Goal: Check status: Check status

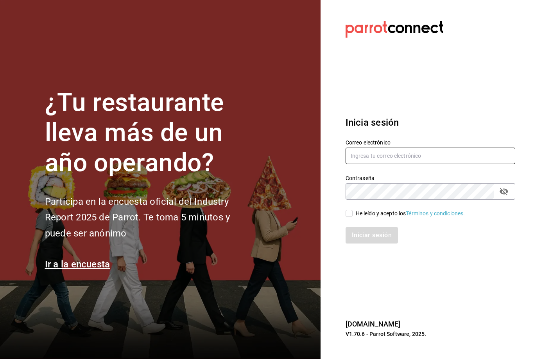
click at [427, 164] on input "text" at bounding box center [431, 155] width 170 height 16
type input "Rebeccariera@gmail.com"
click at [351, 217] on input "He leído y acepto los Términos y condiciones." at bounding box center [349, 213] width 7 height 7
checkbox input "true"
click at [374, 243] on button "Iniciar sesión" at bounding box center [372, 235] width 53 height 16
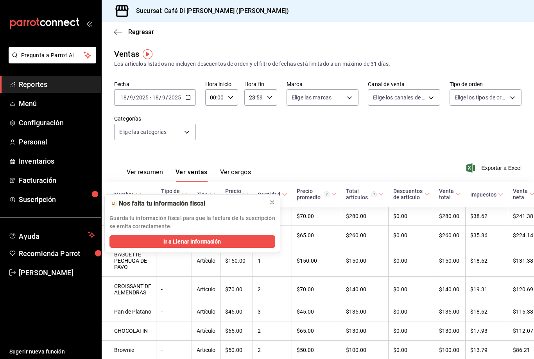
click at [276, 203] on button at bounding box center [272, 202] width 13 height 13
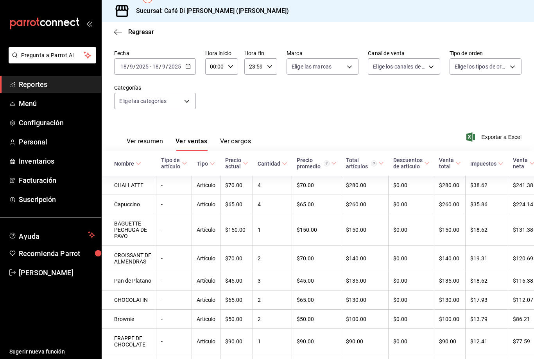
scroll to position [32, 0]
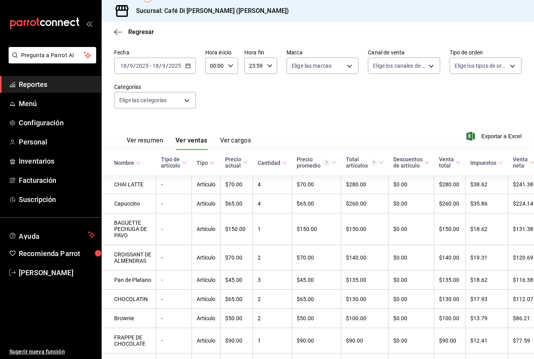
click at [186, 64] on \(Stroke\) "button" at bounding box center [188, 66] width 5 height 4
click at [144, 103] on span "Ayer" at bounding box center [151, 107] width 61 height 8
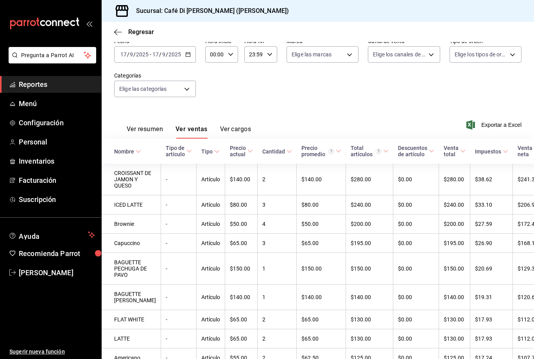
scroll to position [45, 0]
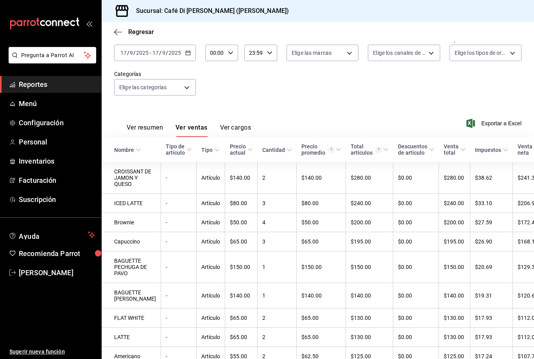
click at [189, 50] on icon "button" at bounding box center [187, 52] width 5 height 5
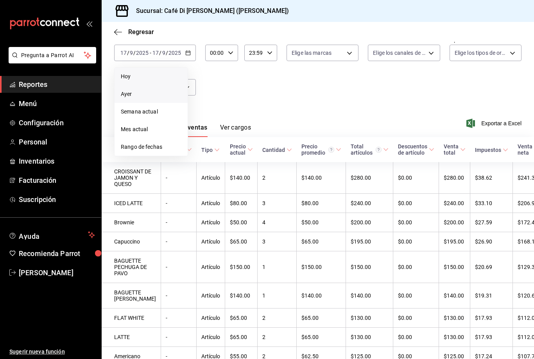
click at [153, 72] on span "Hoy" at bounding box center [151, 76] width 61 height 8
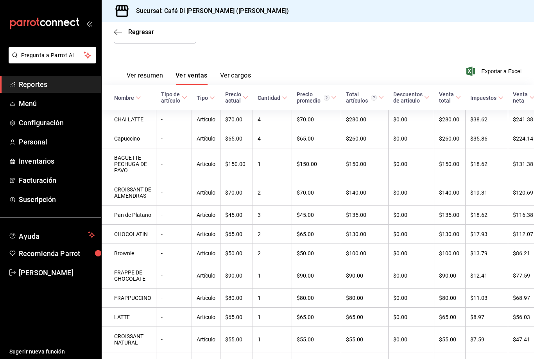
scroll to position [97, 0]
